Goal: Task Accomplishment & Management: Complete application form

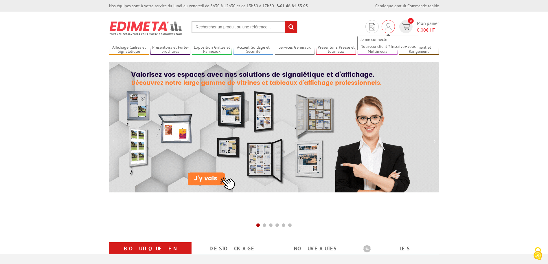
click at [391, 25] on div "Je me connecte Nouveau client ? Inscrivez-vous" at bounding box center [388, 26] width 13 height 13
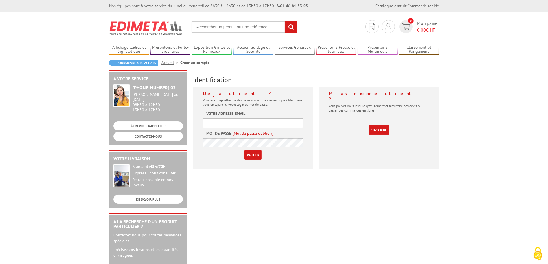
type input "[EMAIL_ADDRESS][DOMAIN_NAME]"
click at [256, 155] on input "Valider" at bounding box center [252, 155] width 17 height 10
